Goal: Information Seeking & Learning: Check status

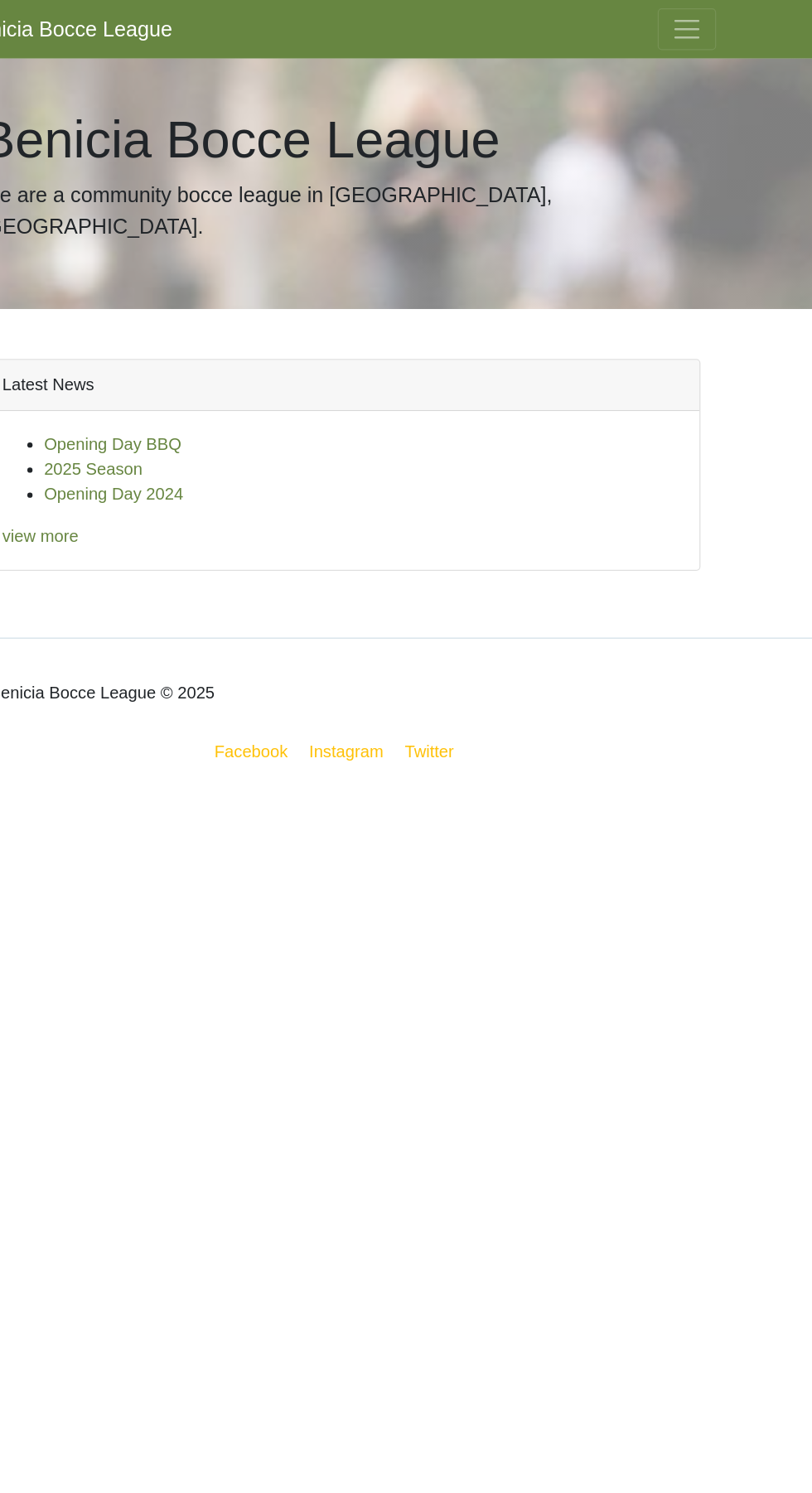
click at [275, 442] on div "Latest News Opening Day BBQ 2025 Season Opening Day 2024 view more" at bounding box center [406, 375] width 597 height 261
click at [696, 18] on button "Toggle navigation" at bounding box center [681, 23] width 46 height 33
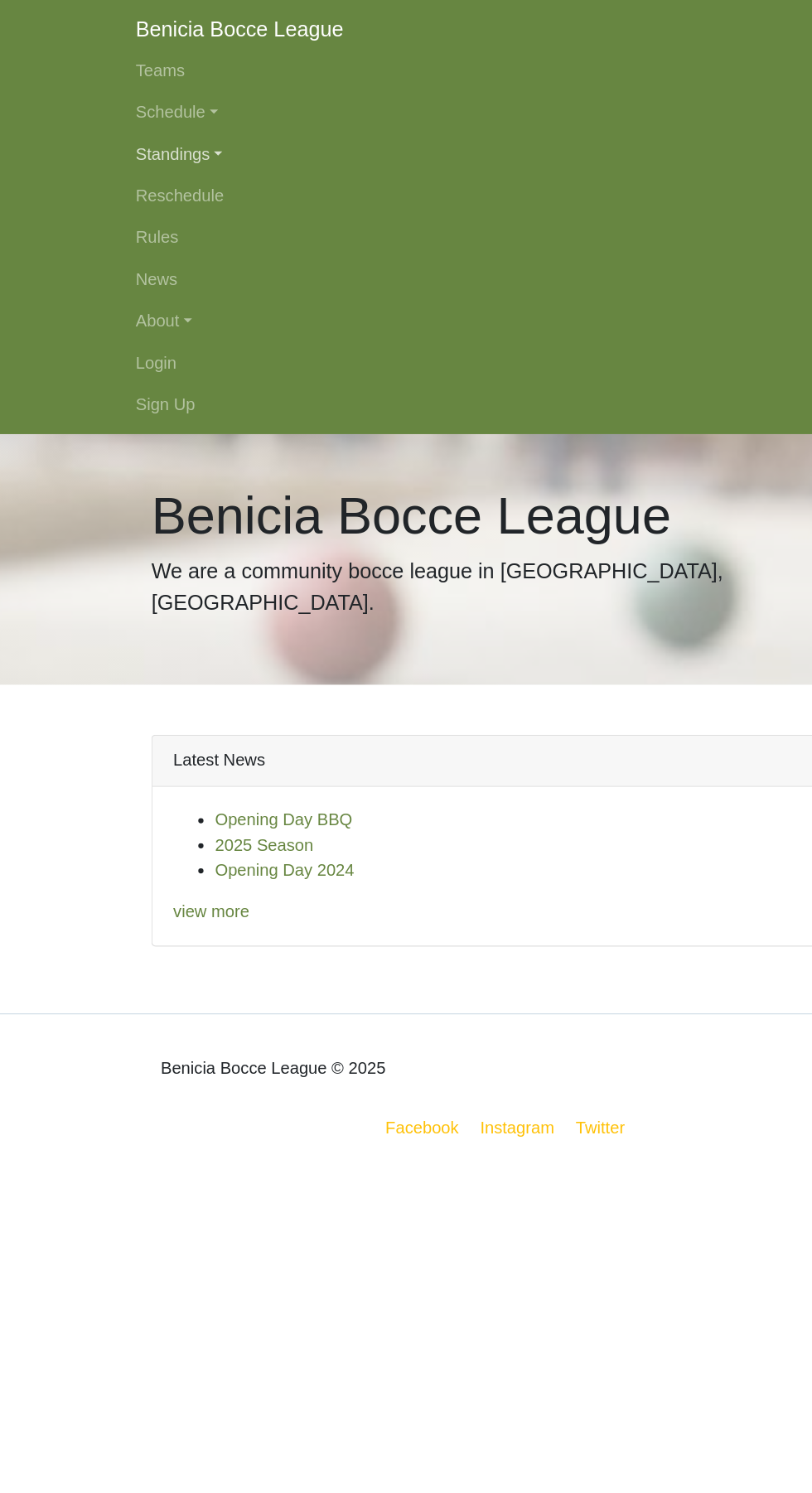
click at [163, 125] on link "Standings" at bounding box center [406, 122] width 597 height 33
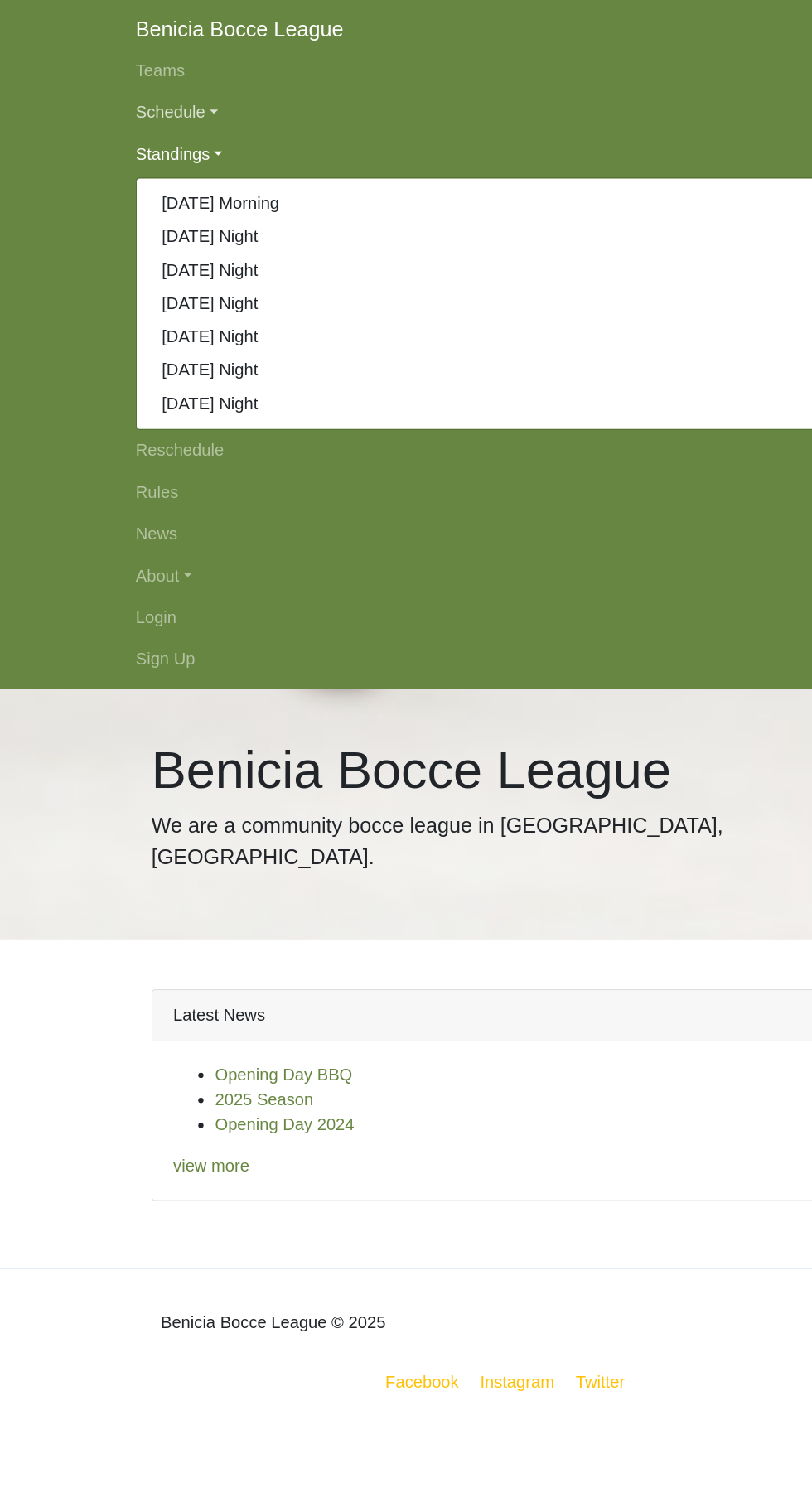
click at [146, 87] on link "Schedule" at bounding box center [406, 89] width 597 height 33
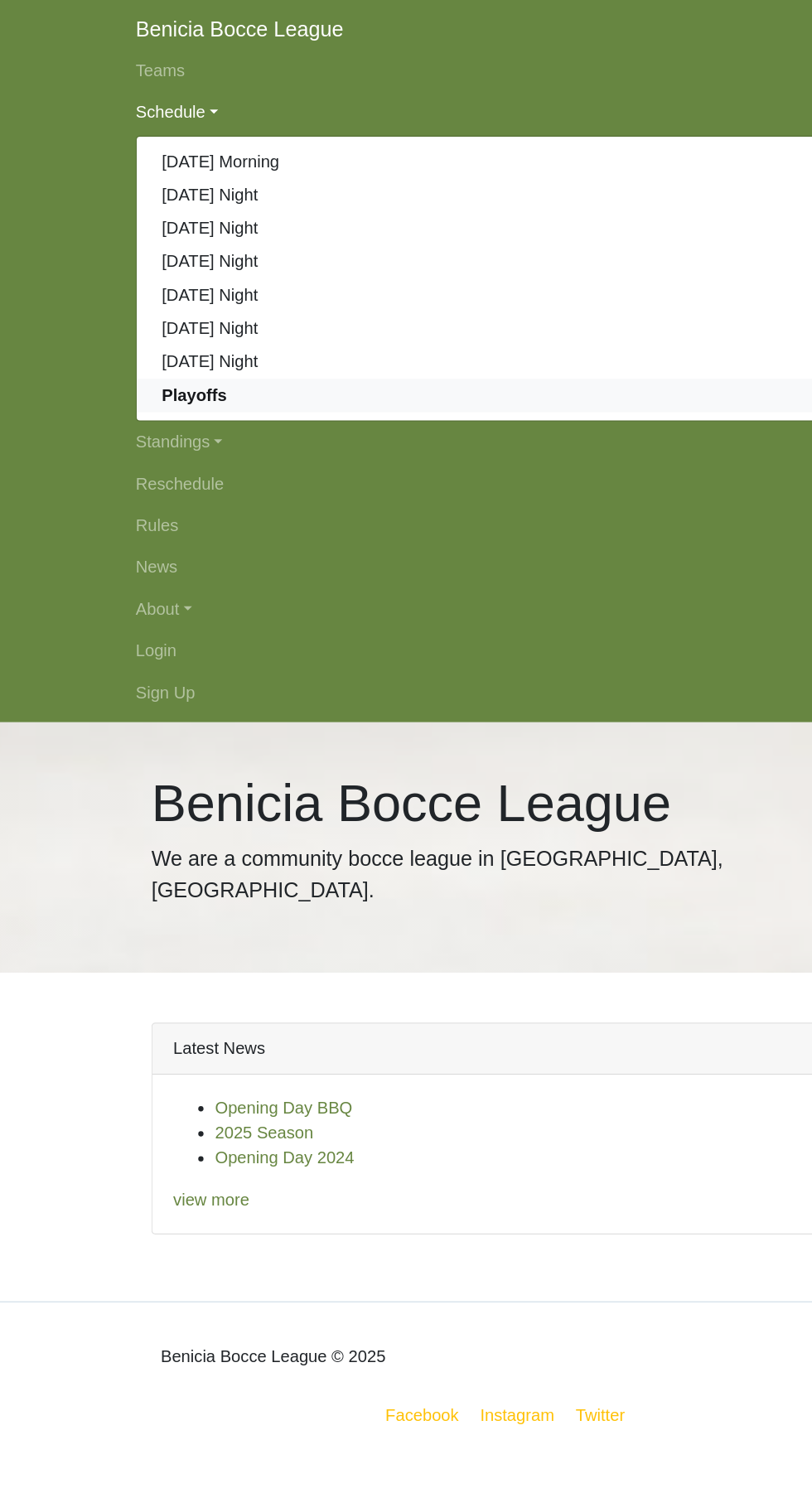
click at [153, 320] on strong "Playoffs" at bounding box center [154, 314] width 51 height 14
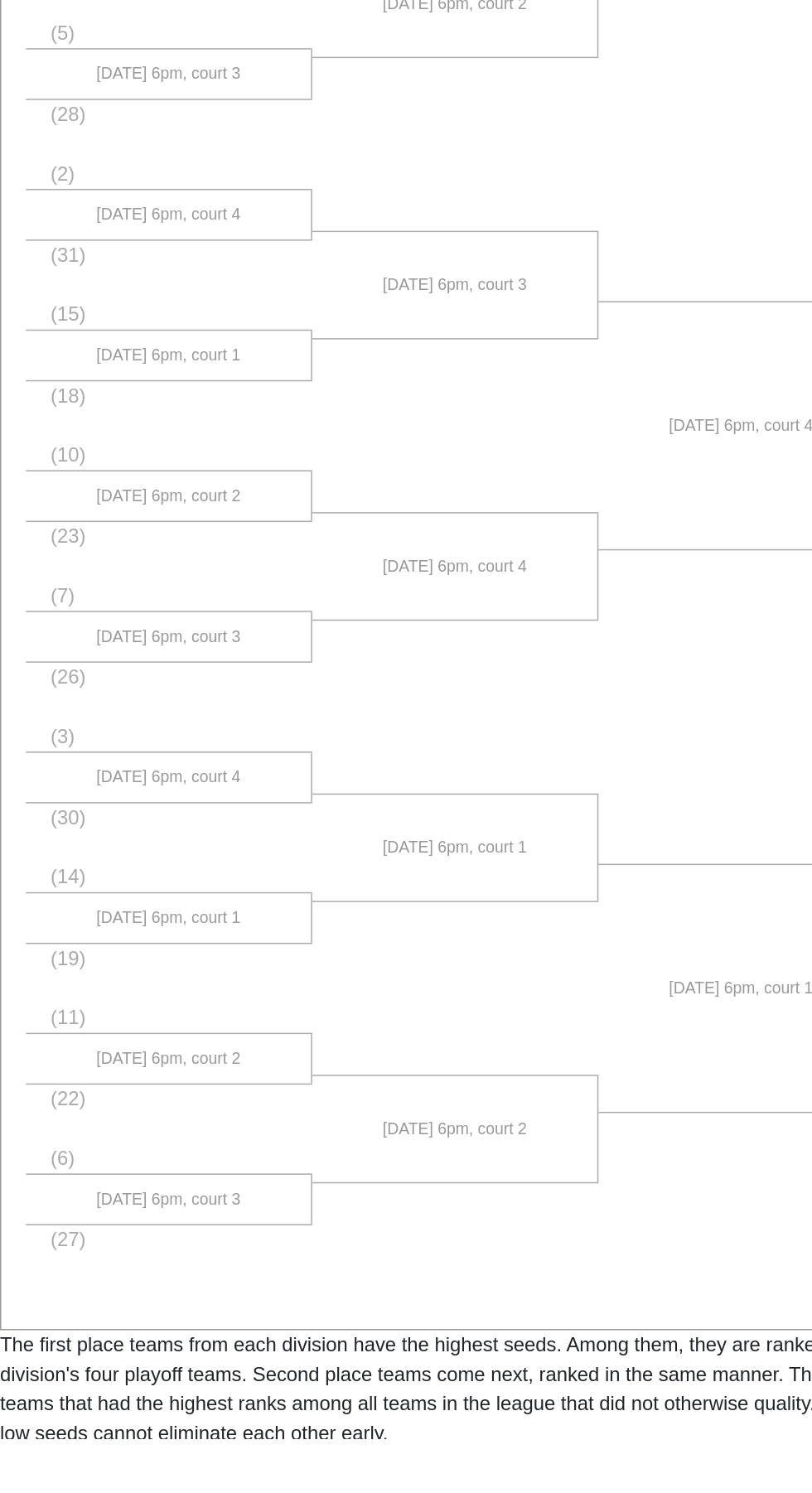
scroll to position [411, 0]
